Goal: Transaction & Acquisition: Purchase product/service

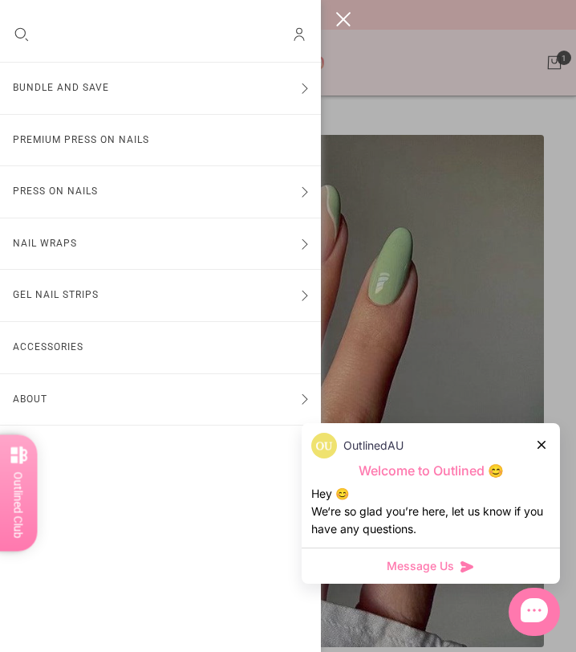
click at [423, 279] on div at bounding box center [288, 326] width 576 height 652
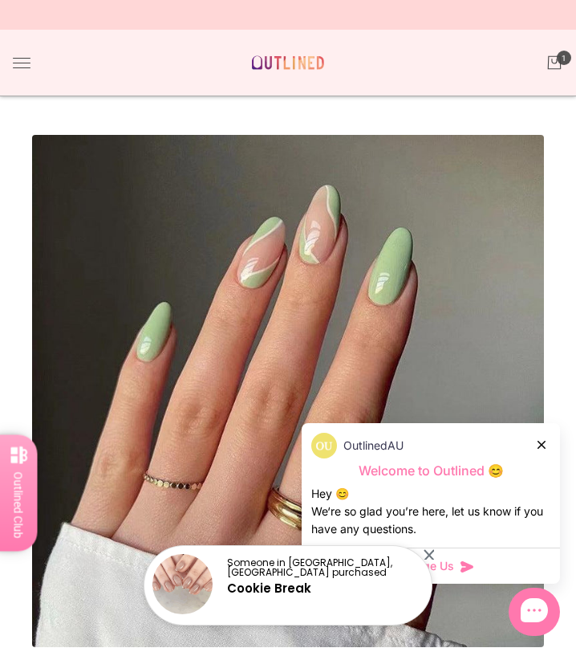
click at [15, 73] on nav "Bundle and Save Press On Nail Bundles Press On Nails Bundles Kids Press On Nail…" at bounding box center [22, 63] width 18 height 40
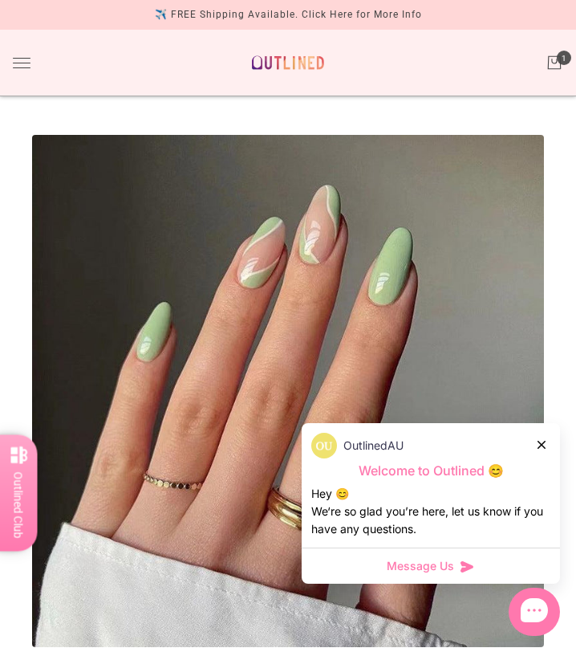
click at [23, 55] on nav "Bundle and Save Press On Nail Bundles Press On Nails Bundles Kids Press On Nail…" at bounding box center [22, 63] width 18 height 40
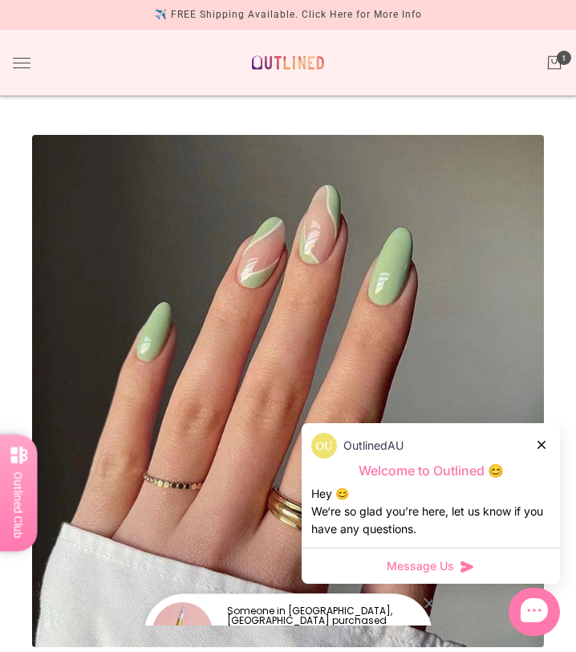
click at [23, 55] on nav "Bundle and Save Press On Nail Bundles Press On Nails Bundles Kids Press On Nail…" at bounding box center [22, 63] width 18 height 40
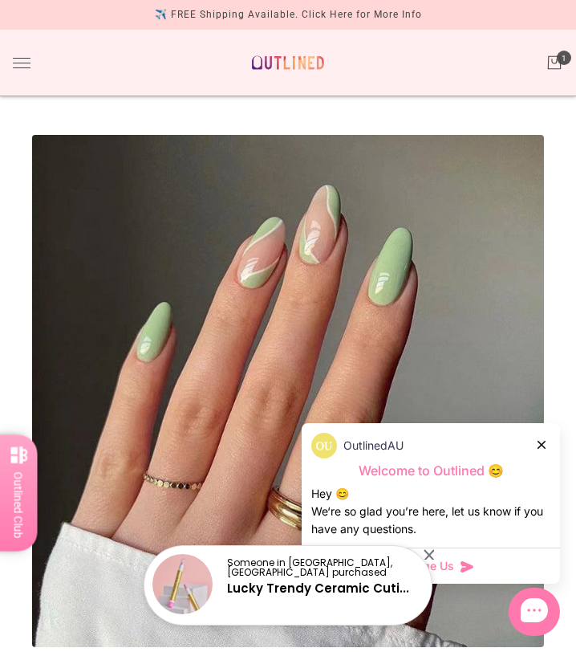
click at [22, 71] on nav "Bundle and Save Press On Nail Bundles Press On Nails Bundles Kids Press On Nail…" at bounding box center [22, 63] width 18 height 40
click at [26, 60] on button "Toggle drawer" at bounding box center [22, 63] width 18 height 10
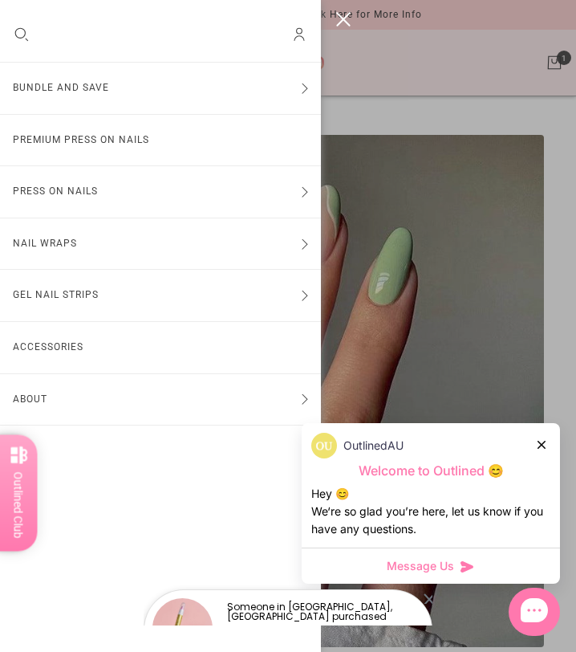
click at [107, 191] on button "Press On Nails" at bounding box center [160, 191] width 321 height 51
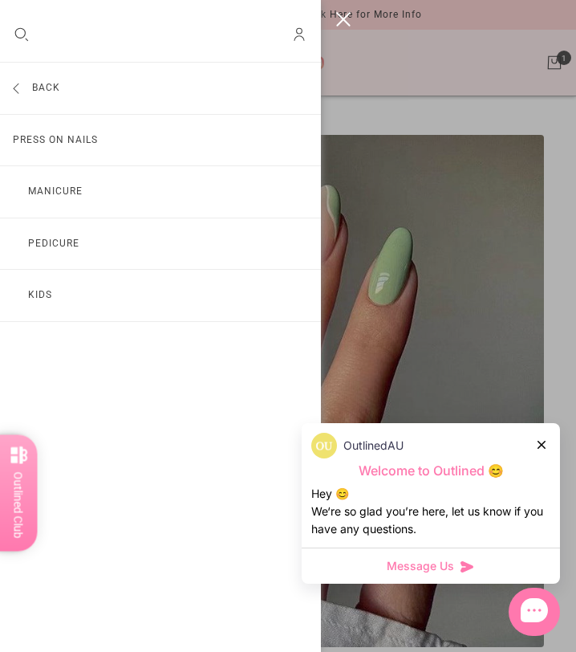
click at [81, 128] on link "Press On Nails" at bounding box center [160, 140] width 321 height 51
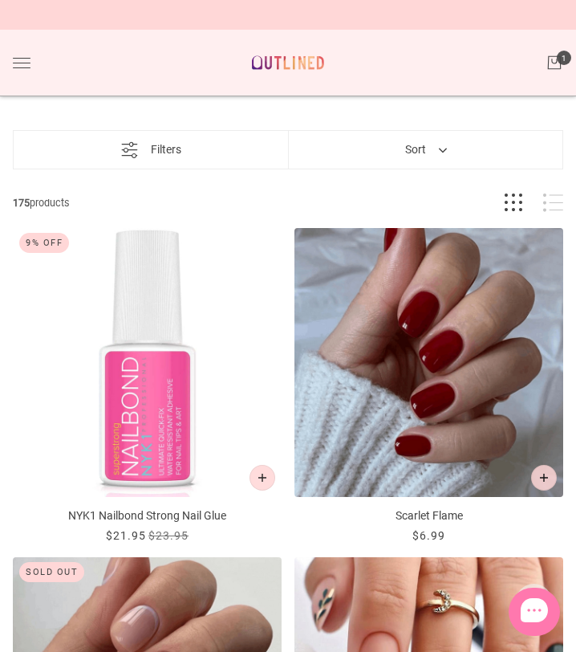
scroll to position [3853, 0]
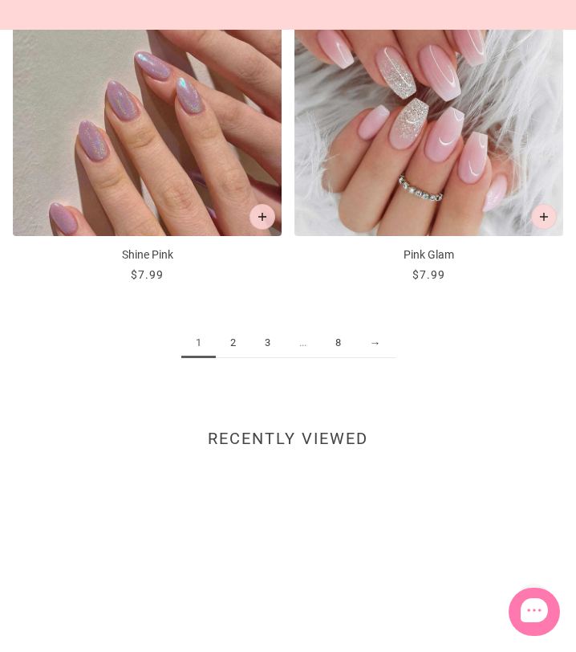
click at [225, 346] on link "2" at bounding box center [233, 343] width 35 height 30
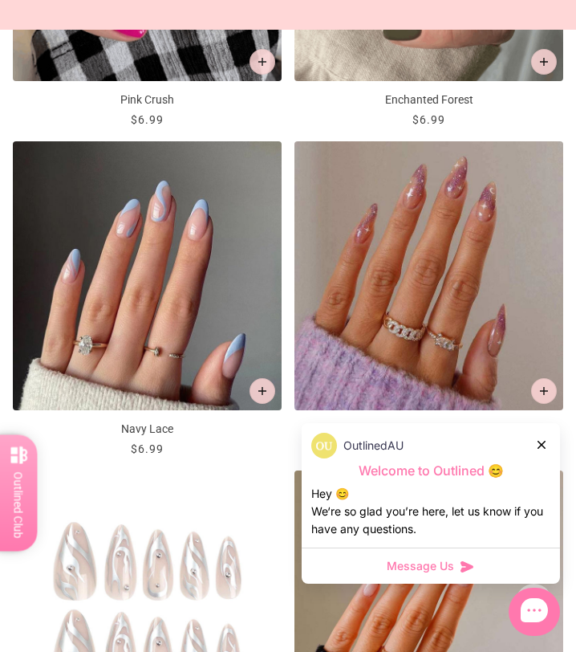
scroll to position [175, 0]
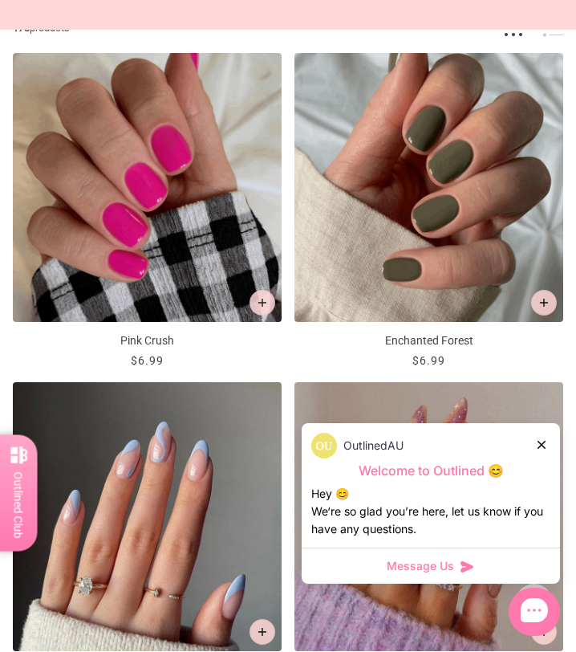
click at [544, 446] on icon at bounding box center [542, 445] width 8 height 8
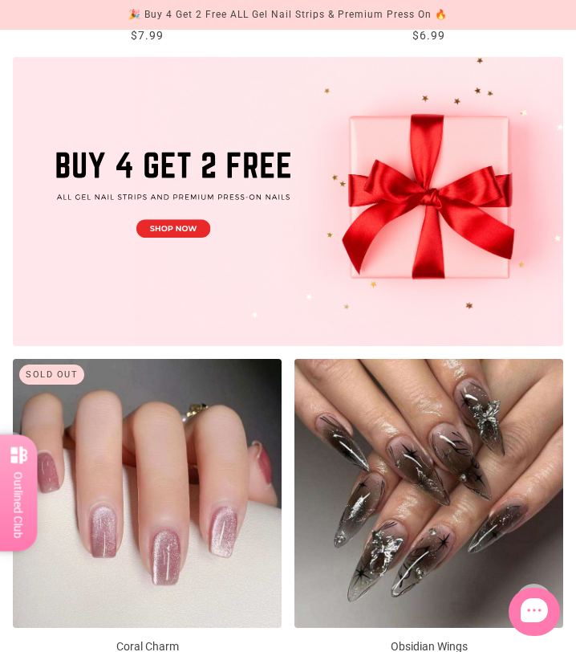
scroll to position [814, 0]
